Goal: Task Accomplishment & Management: Manage account settings

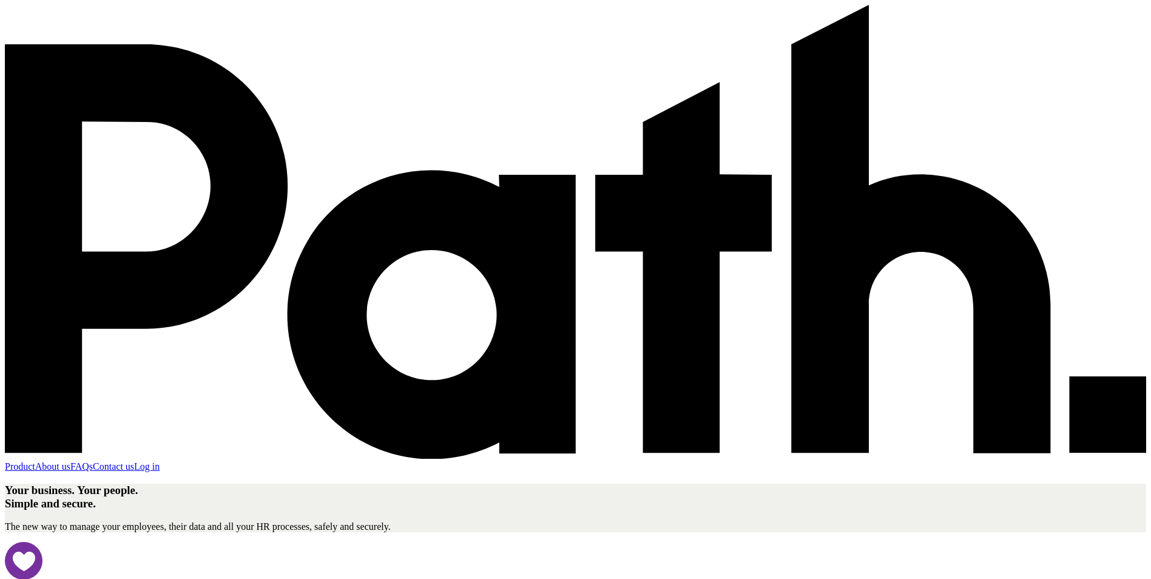
click at [160, 461] on link "Log in" at bounding box center [146, 466] width 25 height 10
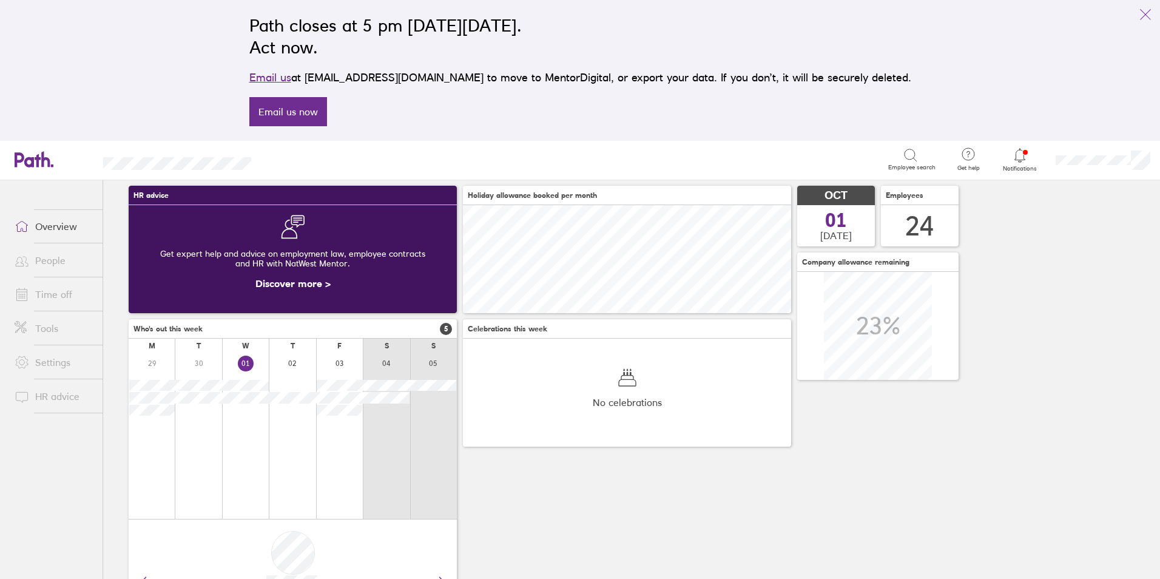
scroll to position [61, 0]
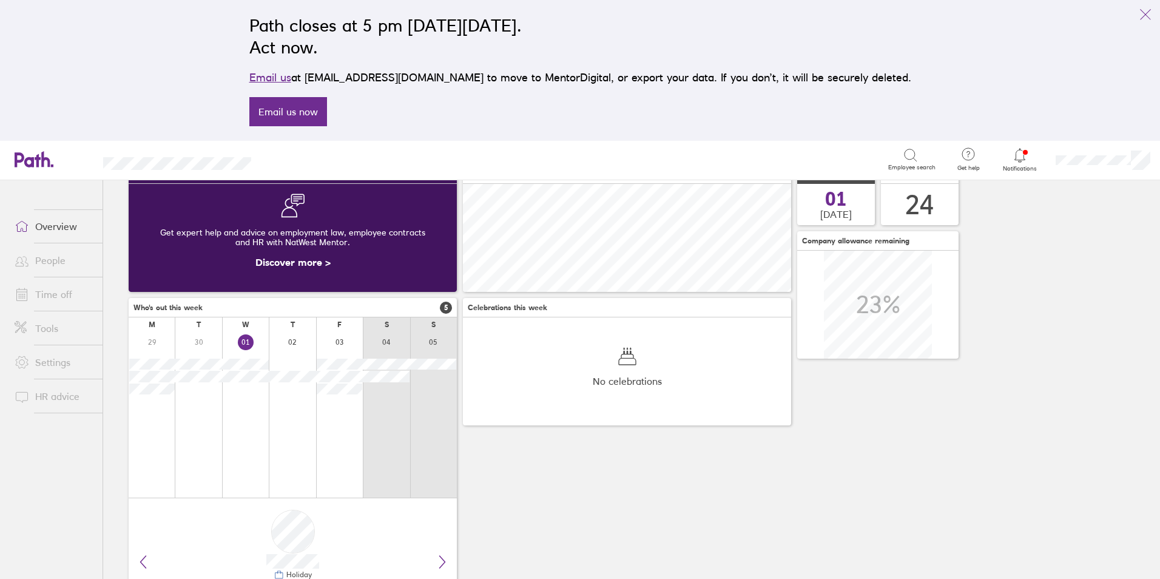
click at [53, 296] on link "Time off" at bounding box center [54, 294] width 98 height 24
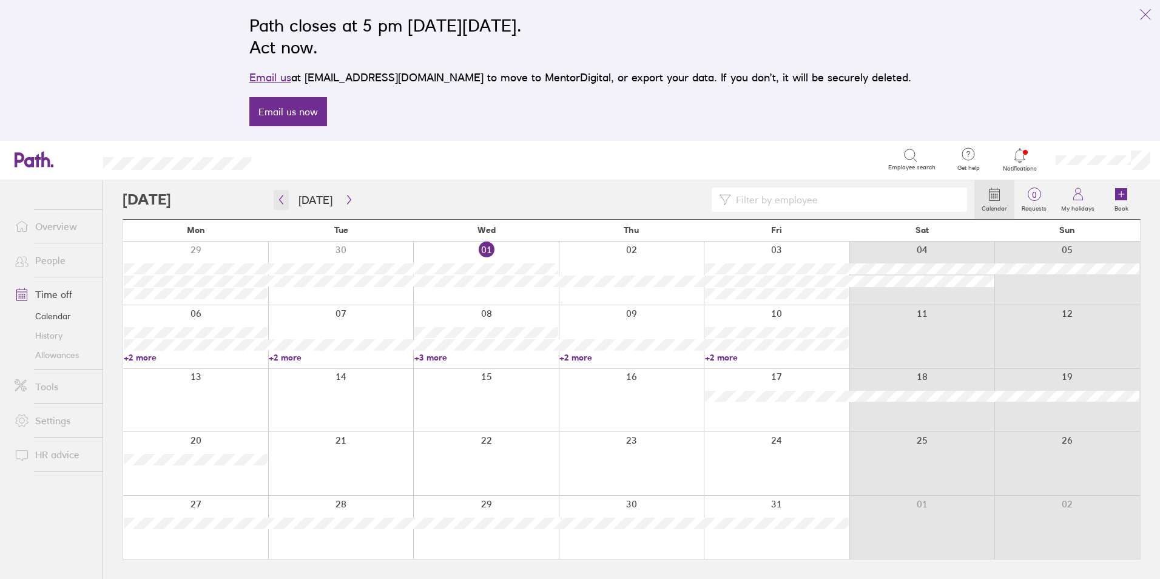
click at [281, 203] on icon "button" at bounding box center [281, 200] width 9 height 10
